Goal: Book appointment/travel/reservation

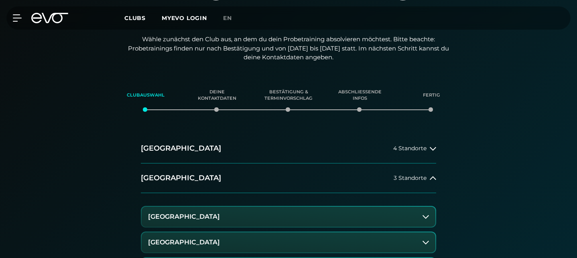
scroll to position [130, 0]
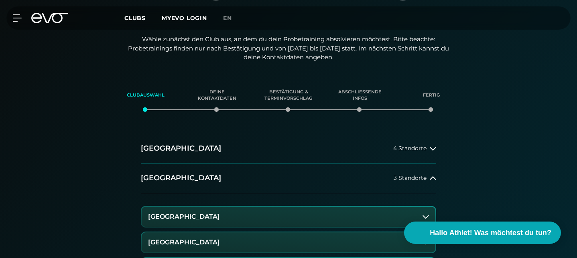
click at [165, 213] on h3 "[GEOGRAPHIC_DATA]" at bounding box center [184, 216] width 72 height 7
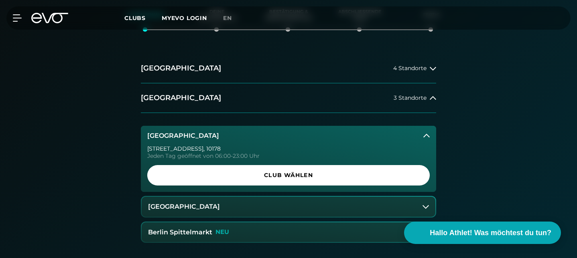
scroll to position [205, 0]
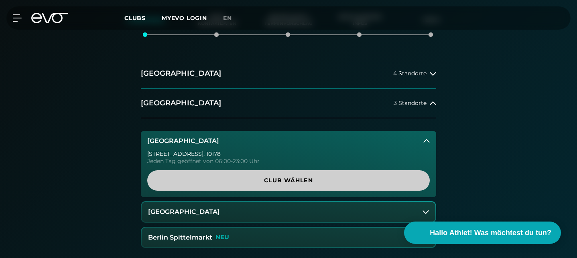
click at [253, 171] on span "Club wählen" at bounding box center [288, 181] width 282 height 20
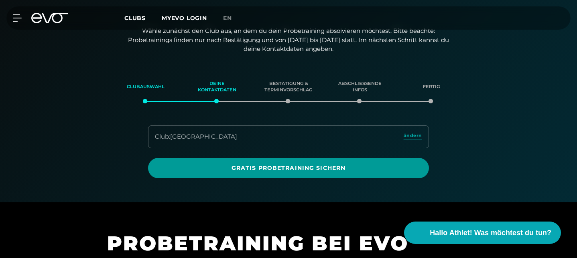
scroll to position [138, 0]
click at [259, 164] on span "Gratis Probetraining sichern" at bounding box center [289, 168] width 262 height 8
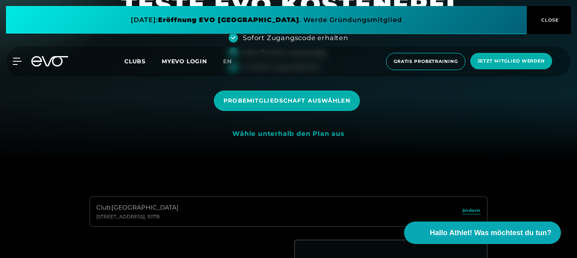
scroll to position [95, 0]
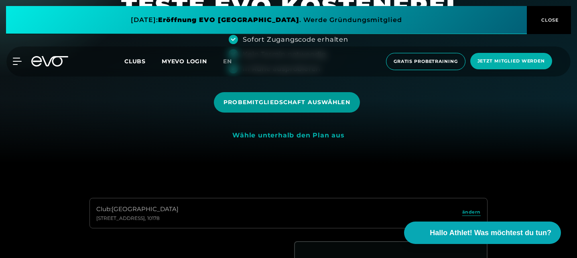
click at [274, 108] on span "Probemitgliedschaft auswählen" at bounding box center [287, 102] width 146 height 20
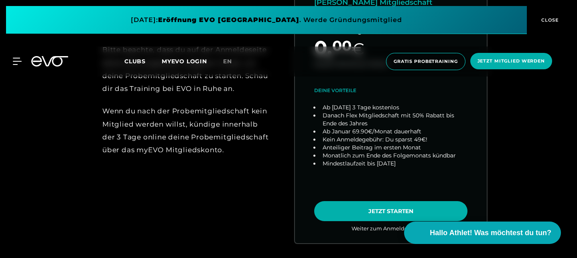
scroll to position [468, 0]
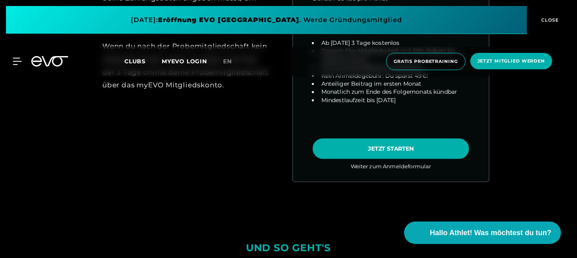
click at [353, 150] on link "choose plan" at bounding box center [391, 23] width 196 height 315
